Goal: Task Accomplishment & Management: Complete application form

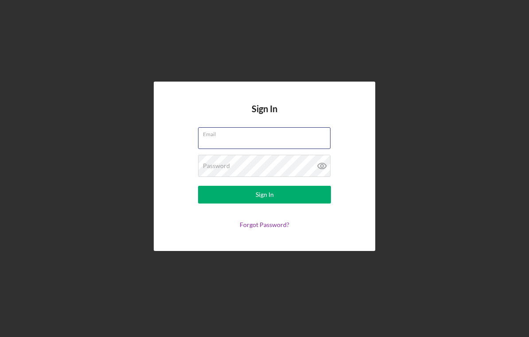
click at [265, 145] on input "Email" at bounding box center [264, 137] width 133 height 21
type input "[EMAIL_ADDRESS][DOMAIN_NAME]"
click at [265, 202] on button "Sign In" at bounding box center [264, 195] width 133 height 18
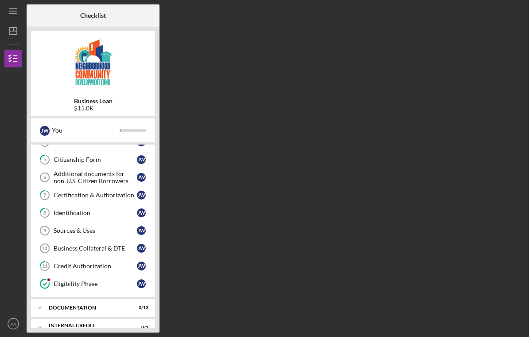
scroll to position [82, 0]
click at [42, 306] on icon "Icon/Expander" at bounding box center [40, 308] width 18 height 18
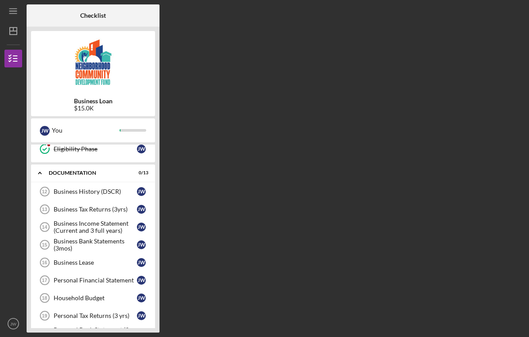
scroll to position [219, 0]
click at [115, 192] on div "Business History (DSCR)" at bounding box center [95, 190] width 83 height 7
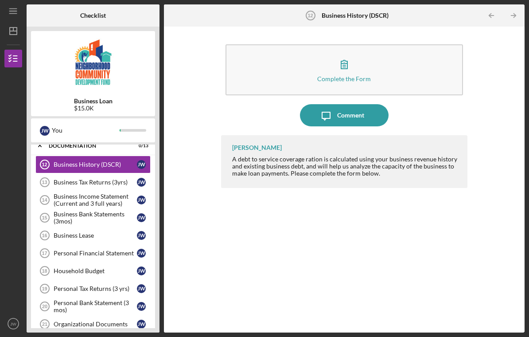
scroll to position [246, 0]
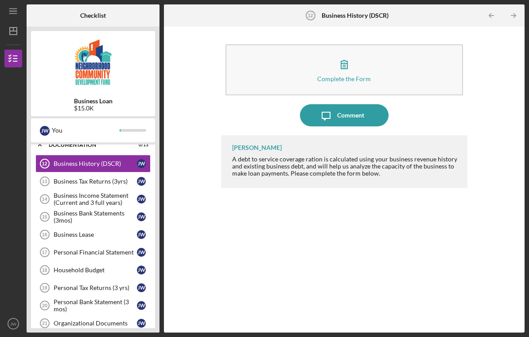
click at [224, 235] on div "[PERSON_NAME] A debt to service coverage ration is calculated using your busine…" at bounding box center [344, 227] width 246 height 184
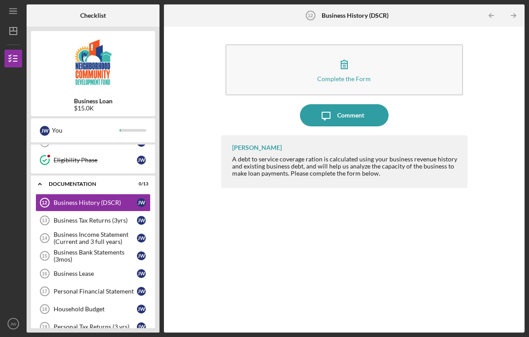
scroll to position [201, 0]
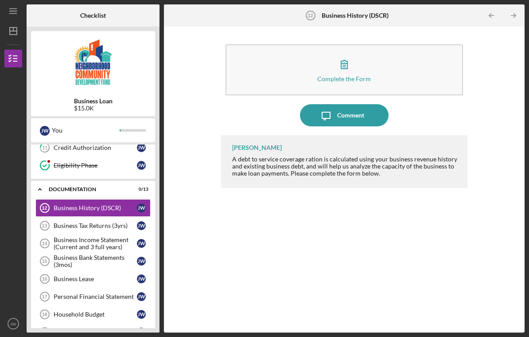
click at [367, 75] on div "Complete the Form" at bounding box center [344, 78] width 54 height 7
